Goal: Task Accomplishment & Management: Manage account settings

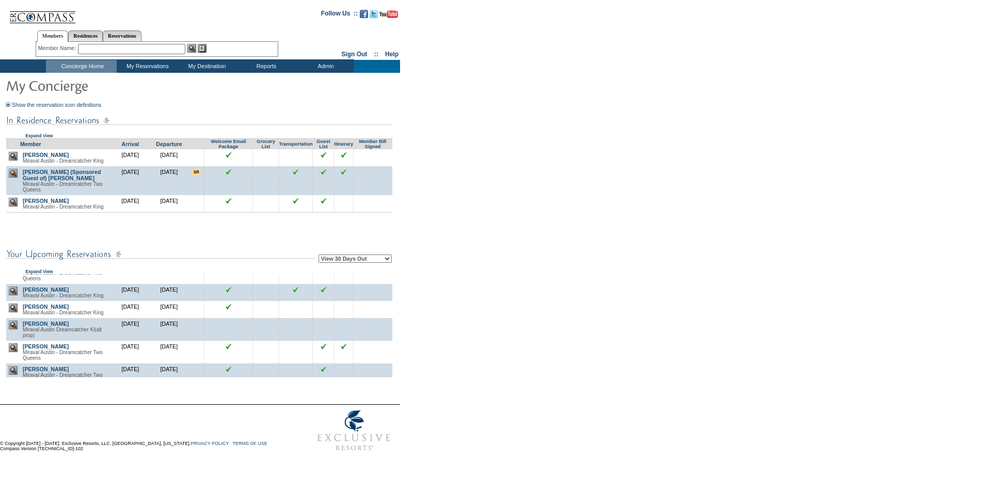
scroll to position [155, 0]
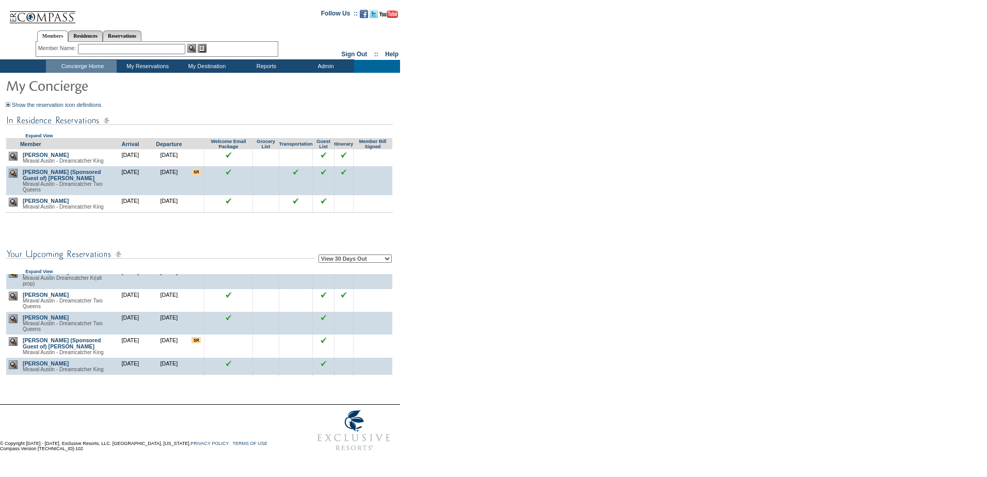
click at [13, 278] on img at bounding box center [13, 273] width 9 height 9
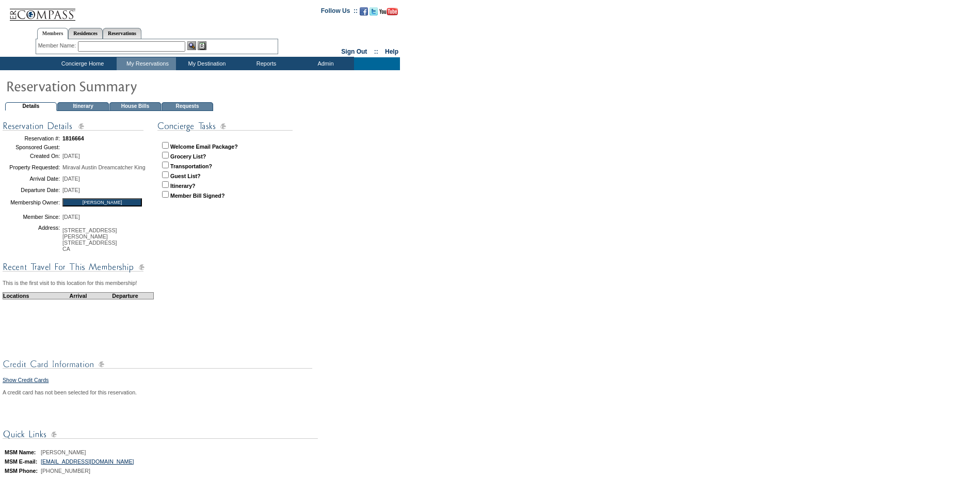
click at [166, 143] on input "checkbox" at bounding box center [165, 145] width 7 height 7
checkbox input "true"
click at [166, 174] on input "checkbox" at bounding box center [165, 174] width 7 height 7
checkbox input "true"
click at [166, 186] on input "checkbox" at bounding box center [165, 184] width 7 height 7
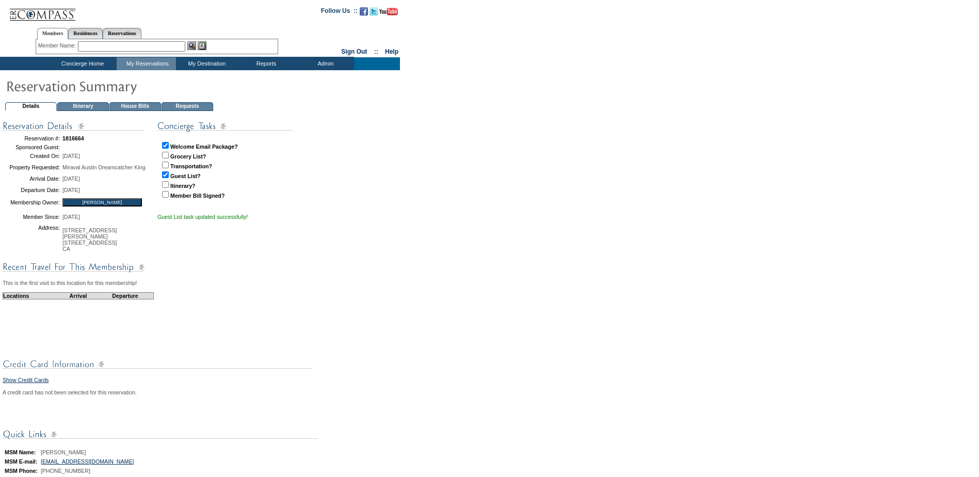
checkbox input "true"
click at [169, 165] on input "checkbox" at bounding box center [165, 165] width 7 height 7
checkbox input "true"
click at [168, 184] on input "checkbox" at bounding box center [165, 184] width 7 height 7
checkbox input "false"
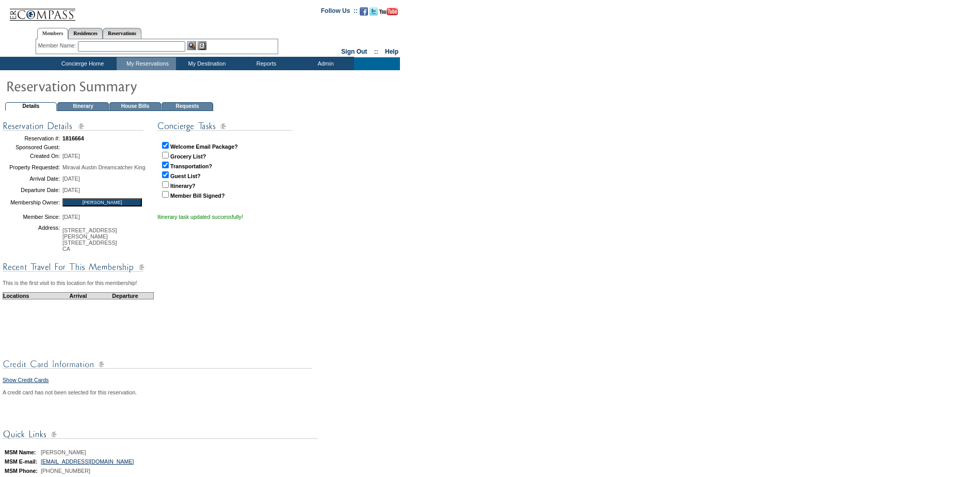
click at [78, 63] on td "Concierge Home" at bounding box center [81, 63] width 71 height 13
